Goal: Task Accomplishment & Management: Use online tool/utility

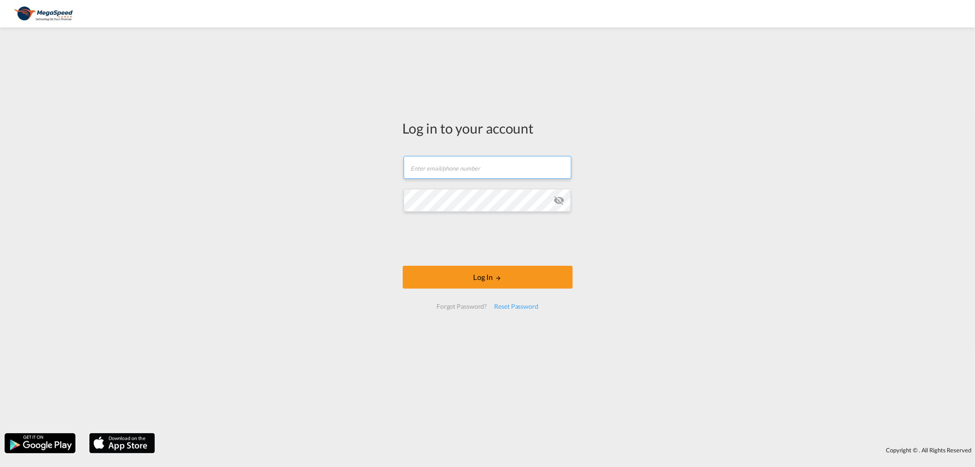
click at [462, 163] on input "text" at bounding box center [488, 167] width 168 height 23
type input "[EMAIL_ADDRESS][PERSON_NAME][DOMAIN_NAME]"
click at [306, 202] on div "Log in to your account [EMAIL_ADDRESS][PERSON_NAME][DOMAIN_NAME] Log In Forgot …" at bounding box center [487, 230] width 975 height 396
click at [436, 277] on button "Log In" at bounding box center [488, 277] width 170 height 23
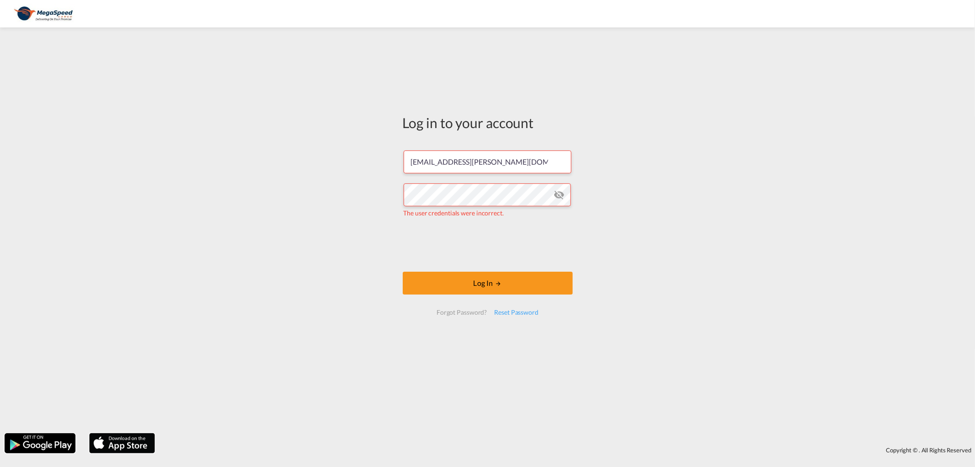
click at [560, 197] on md-icon "icon-eye-off" at bounding box center [559, 194] width 11 height 11
click at [541, 165] on input "[EMAIL_ADDRESS][PERSON_NAME][DOMAIN_NAME]" at bounding box center [488, 161] width 168 height 23
click at [304, 244] on div "Log in to your account [EMAIL_ADDRESS][PERSON_NAME][DOMAIN_NAME] The user crede…" at bounding box center [487, 230] width 975 height 396
click at [493, 279] on button "Log In" at bounding box center [488, 283] width 170 height 23
click at [561, 197] on md-icon "icon-eye-off" at bounding box center [559, 194] width 11 height 11
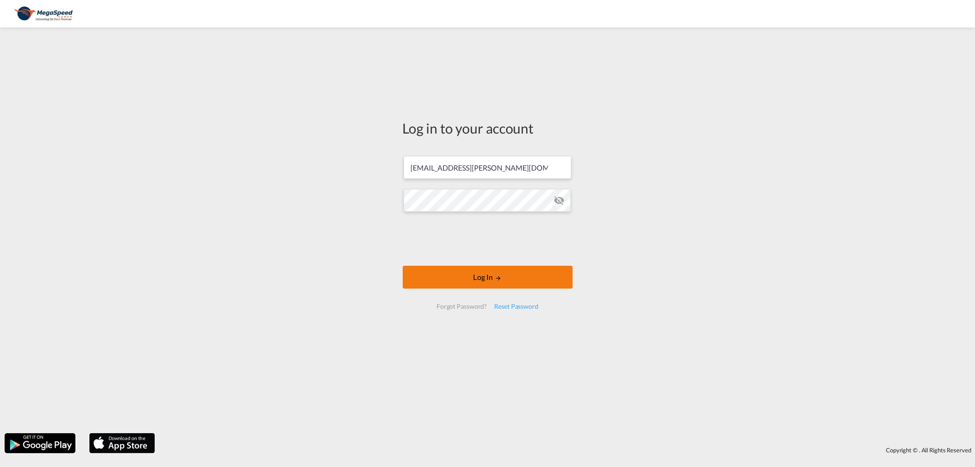
click at [486, 276] on button "Log In" at bounding box center [488, 277] width 170 height 23
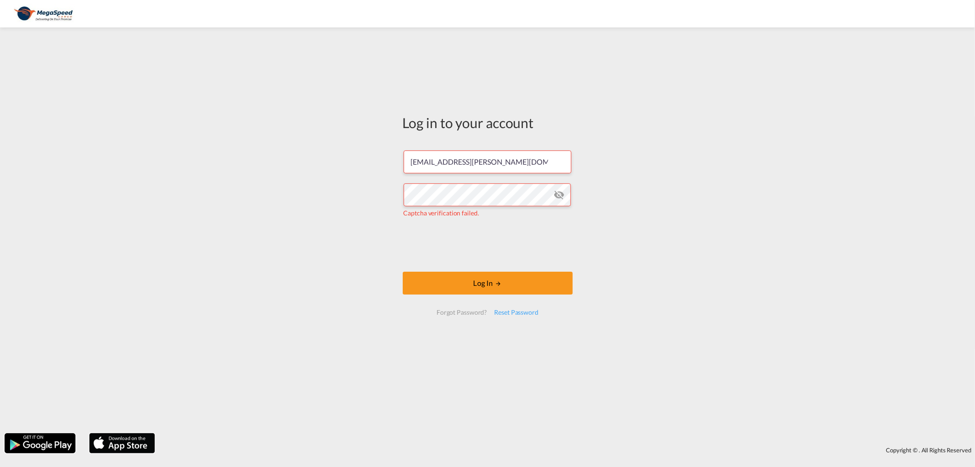
click at [556, 195] on md-icon "icon-eye-off" at bounding box center [559, 194] width 11 height 11
click at [216, 195] on div "Log in to your account [EMAIL_ADDRESS][PERSON_NAME][DOMAIN_NAME] Captcha verifi…" at bounding box center [487, 230] width 975 height 396
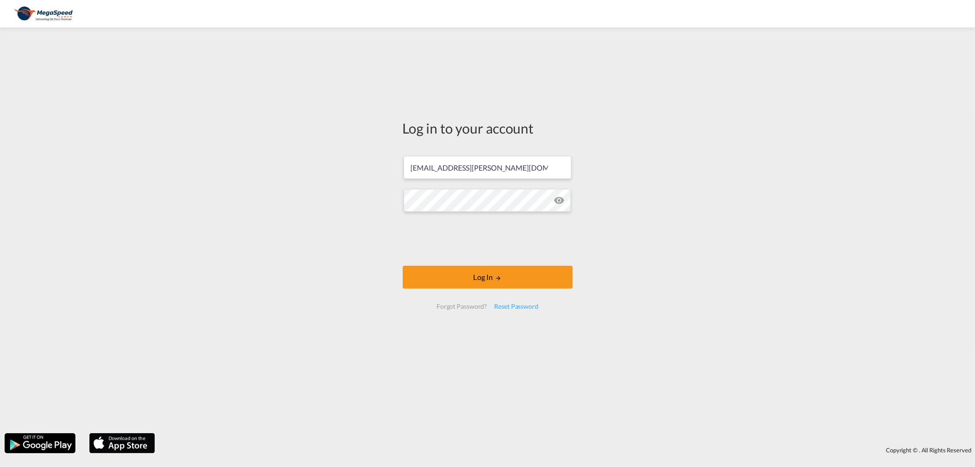
click at [348, 240] on div "Log in to your account [EMAIL_ADDRESS][PERSON_NAME][DOMAIN_NAME] Log In Forgot …" at bounding box center [487, 230] width 975 height 396
click at [506, 280] on button "Log In" at bounding box center [488, 277] width 170 height 23
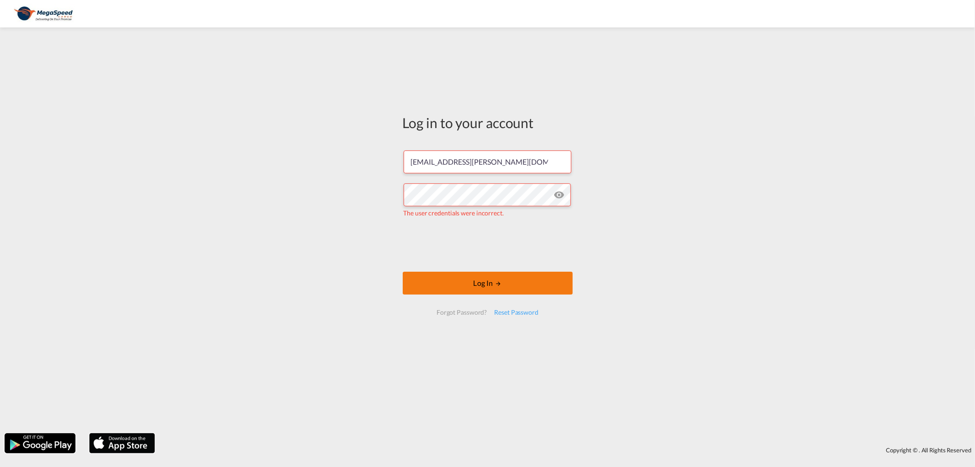
click at [529, 285] on button "Log In" at bounding box center [488, 283] width 170 height 23
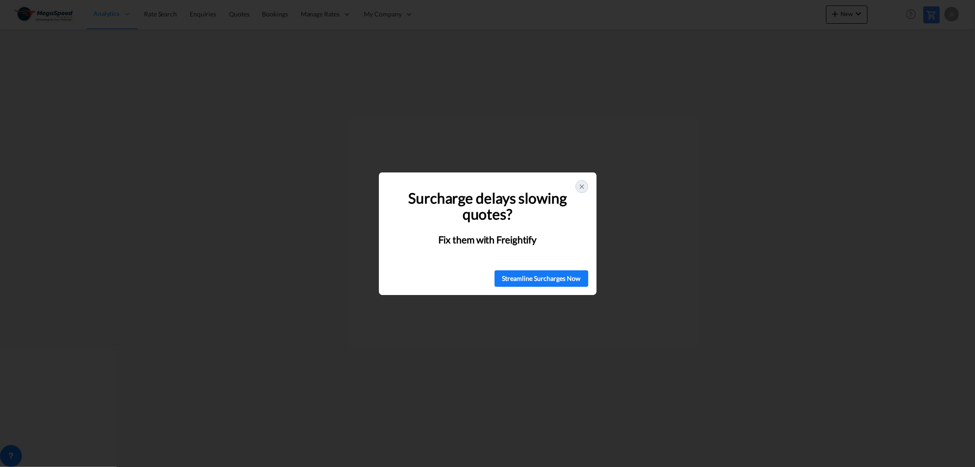
click at [583, 188] on icon at bounding box center [581, 186] width 7 height 7
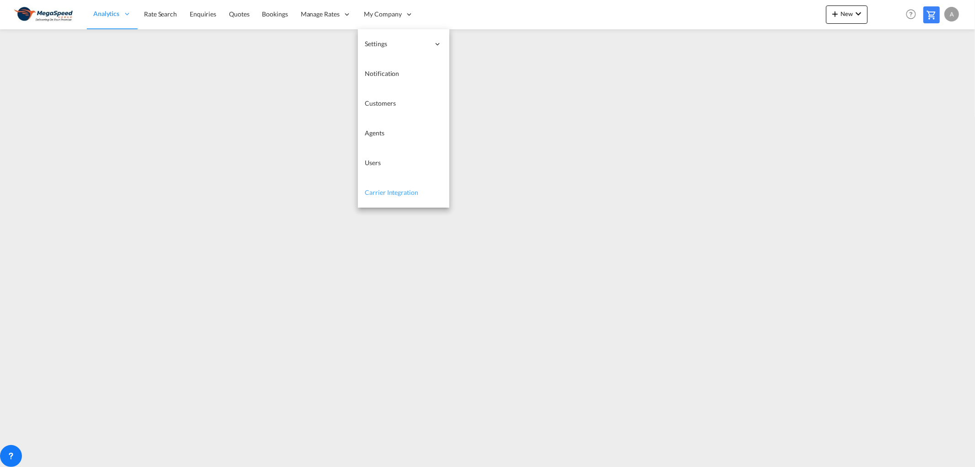
click at [400, 193] on span "Carrier Integration" at bounding box center [391, 192] width 53 height 8
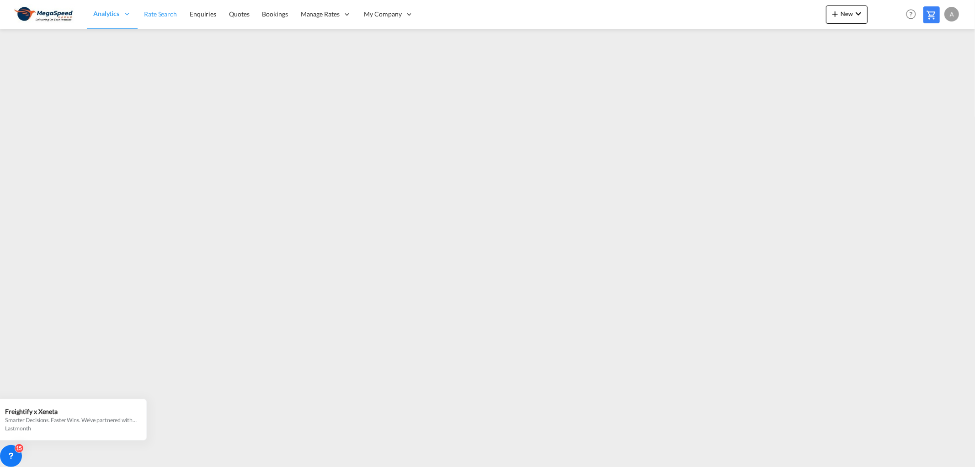
click at [149, 16] on span "Rate Search" at bounding box center [160, 14] width 33 height 8
click at [277, 17] on span "Bookings" at bounding box center [276, 14] width 26 height 8
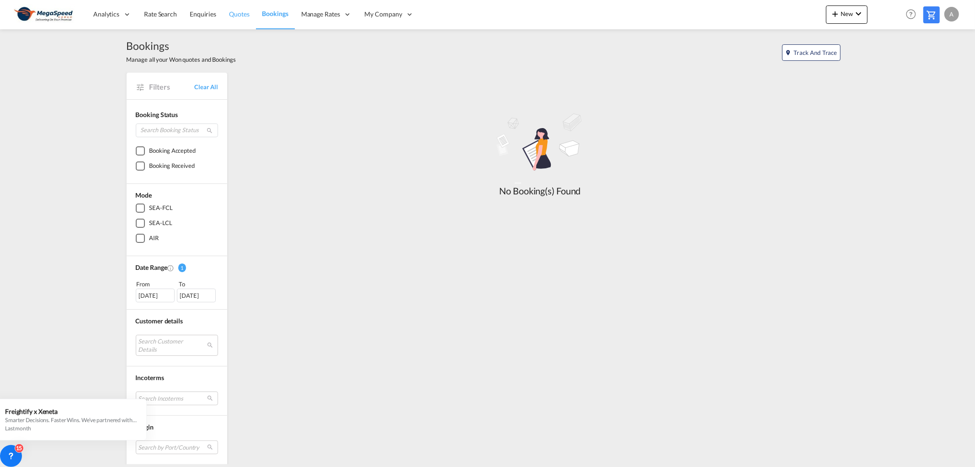
click at [234, 16] on span "Quotes" at bounding box center [239, 14] width 20 height 8
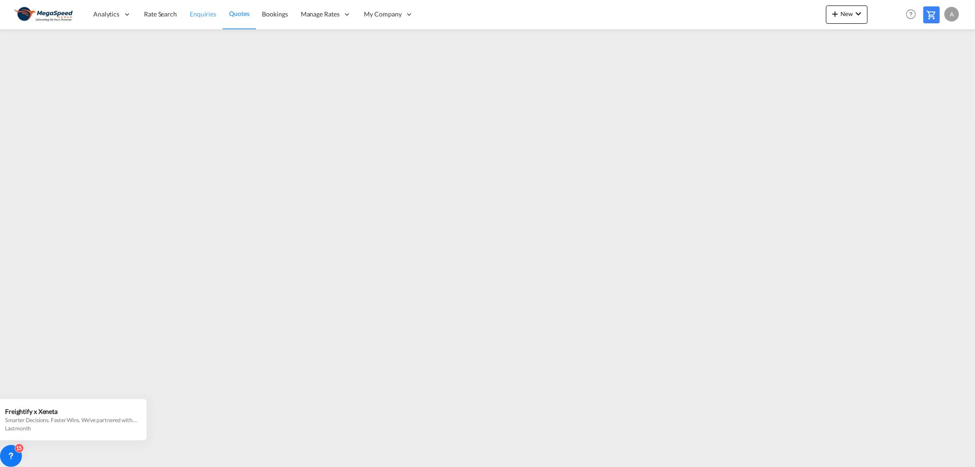
click at [198, 15] on span "Enquiries" at bounding box center [203, 14] width 27 height 8
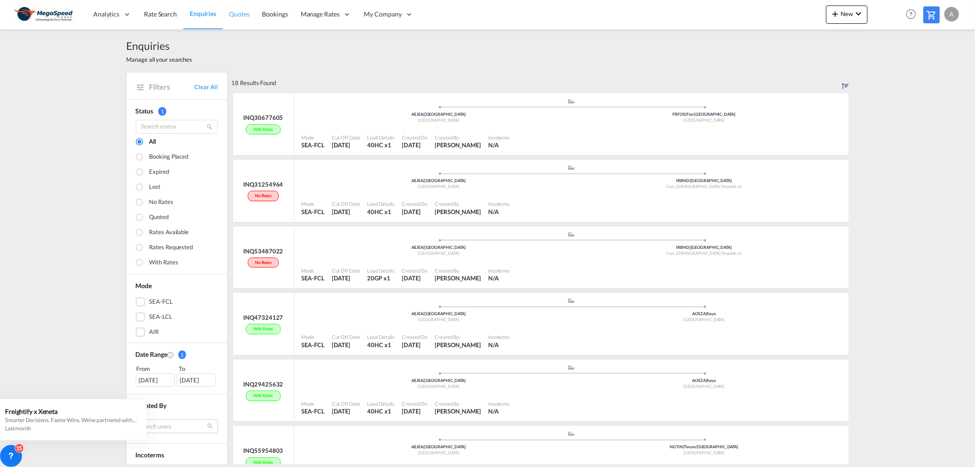
click at [237, 15] on span "Quotes" at bounding box center [239, 14] width 20 height 8
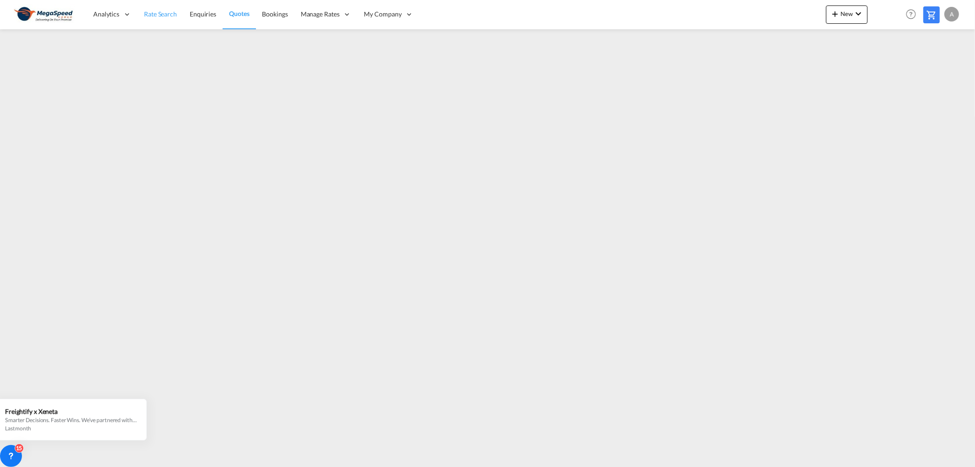
click at [160, 17] on span "Rate Search" at bounding box center [160, 14] width 33 height 8
